Goal: Task Accomplishment & Management: Manage account settings

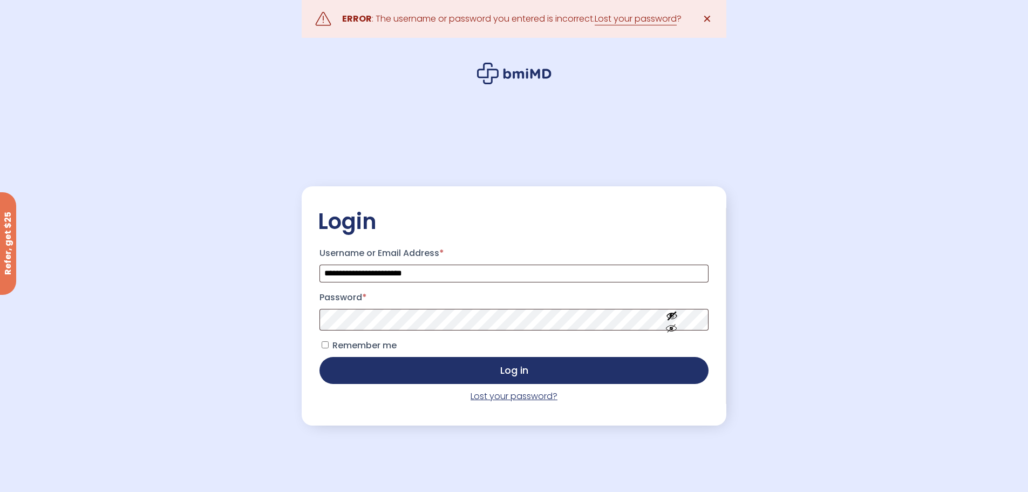
click at [510, 398] on link "Lost your password?" at bounding box center [514, 396] width 87 height 12
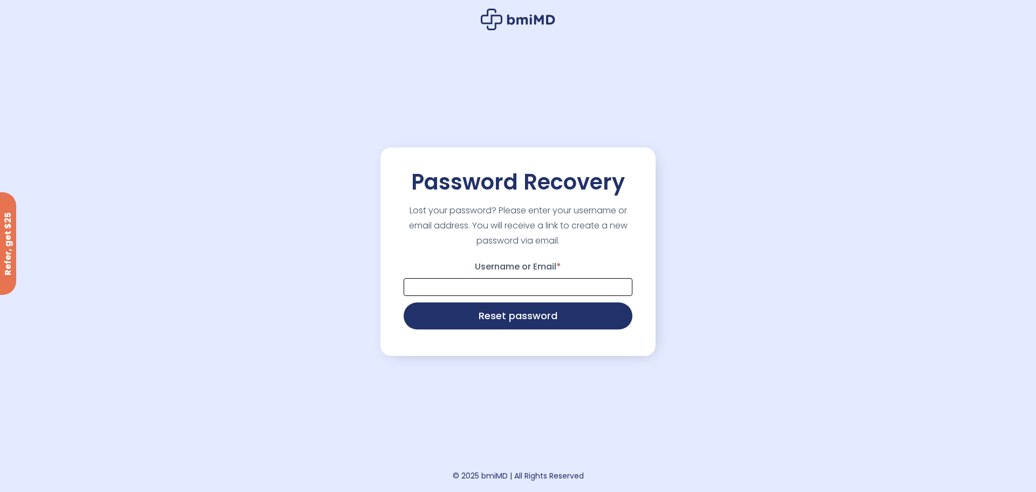
click at [502, 285] on input "Username or Email *" at bounding box center [518, 287] width 229 height 18
type input "**********"
click at [492, 319] on button "Reset password" at bounding box center [518, 314] width 229 height 27
